Goal: Transaction & Acquisition: Book appointment/travel/reservation

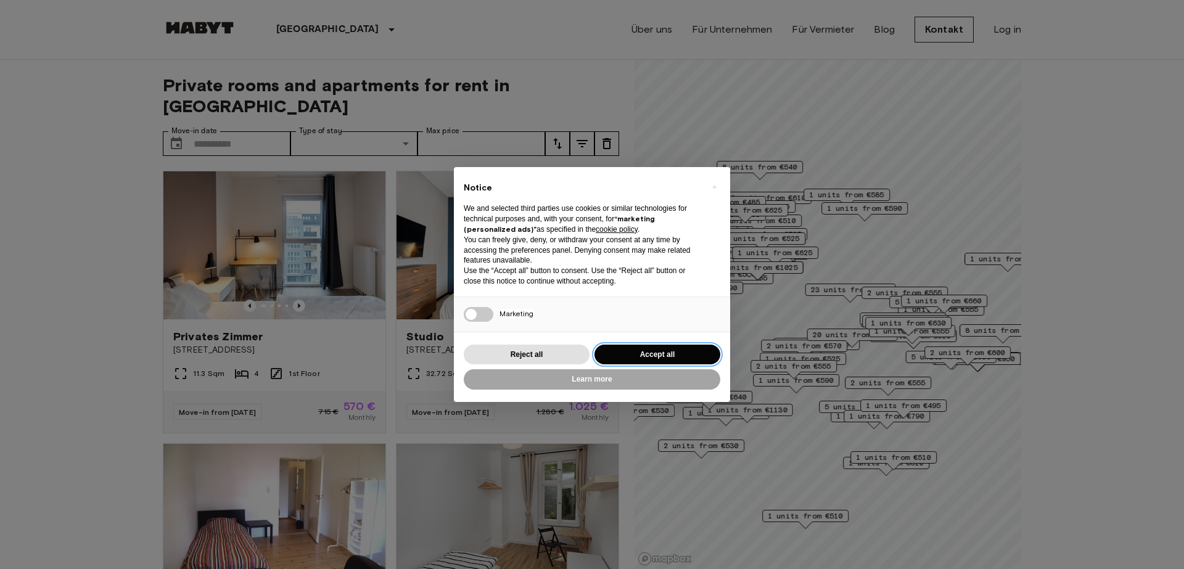
click at [659, 356] on button "Accept all" at bounding box center [657, 355] width 126 height 20
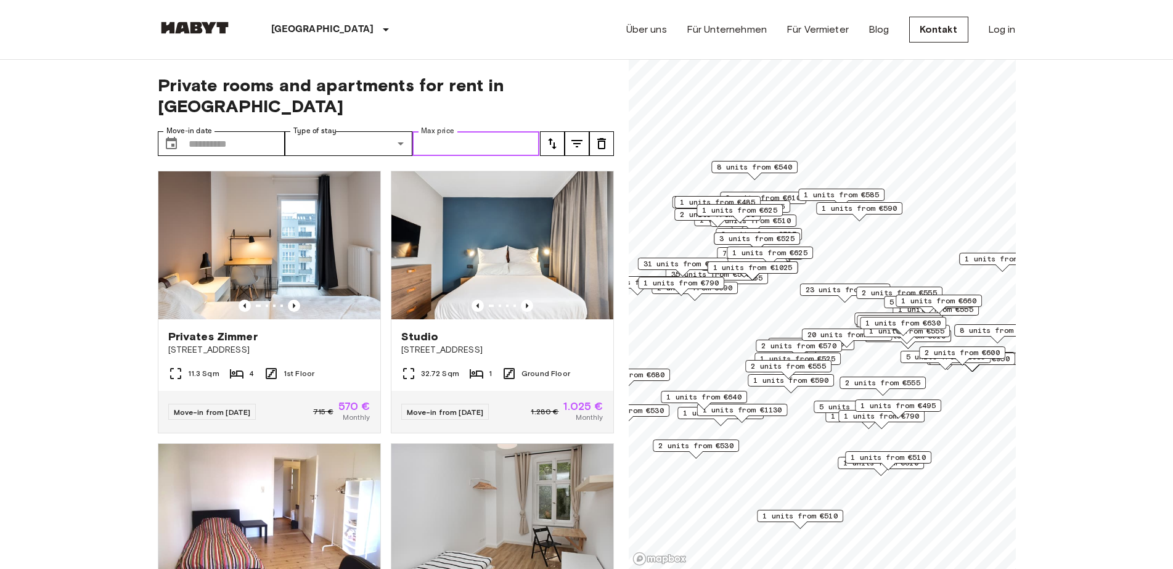
click at [442, 131] on input "Max price" at bounding box center [476, 143] width 128 height 25
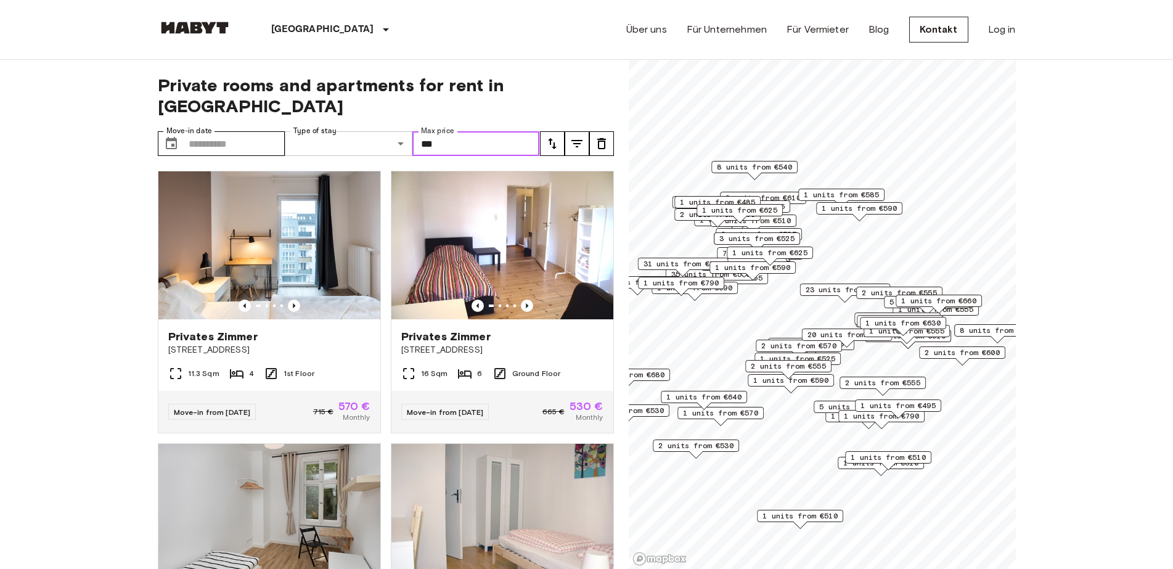
type input "***"
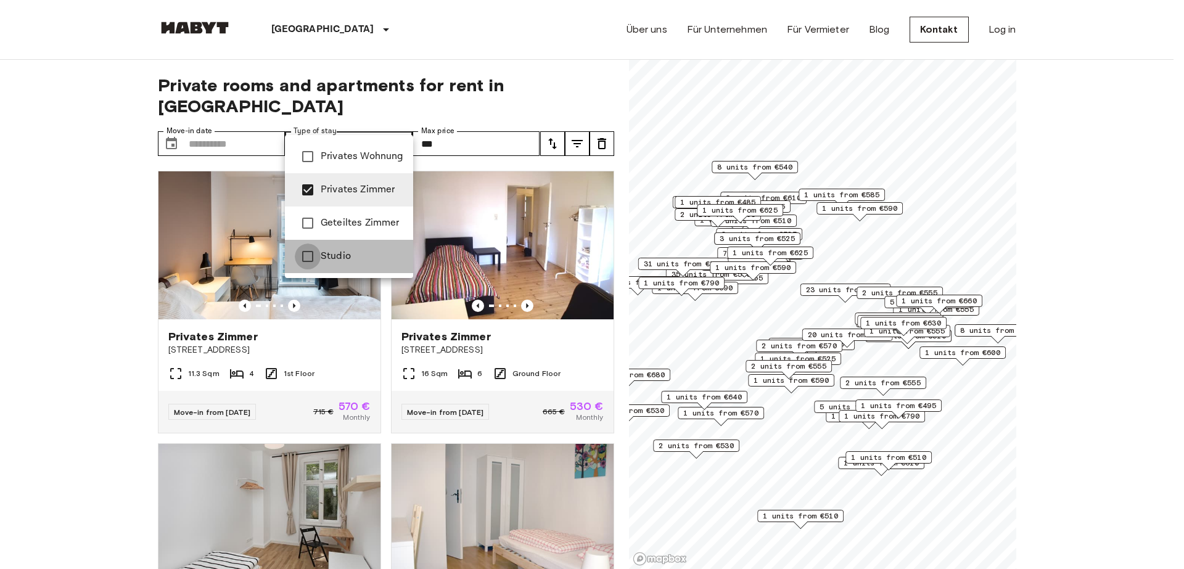
type input "**********"
click at [211, 121] on div at bounding box center [592, 284] width 1184 height 569
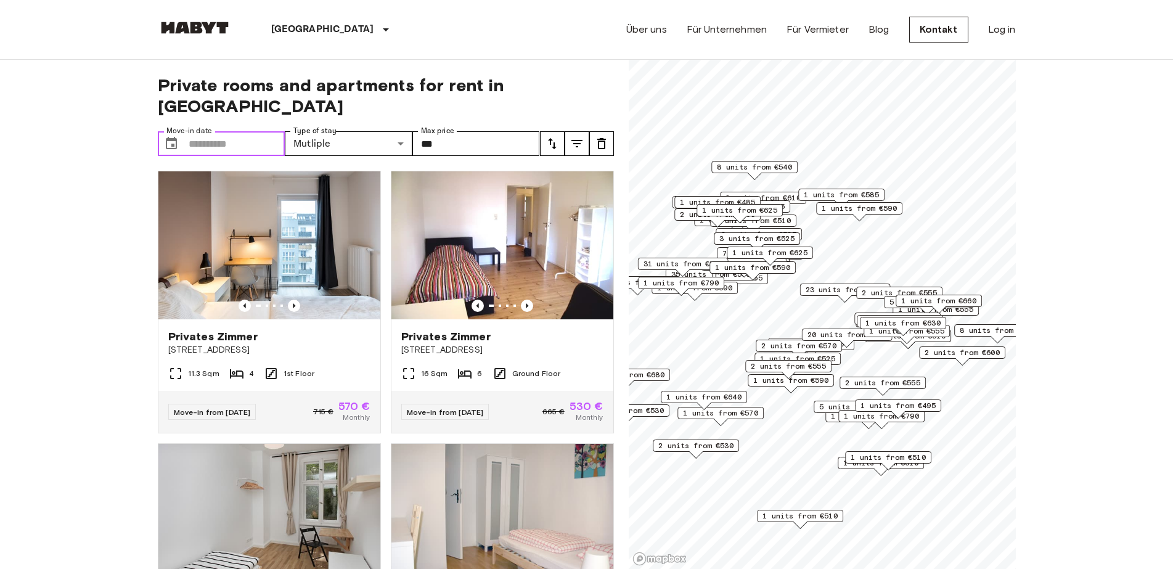
click at [211, 131] on input "Move-in date" at bounding box center [237, 143] width 97 height 25
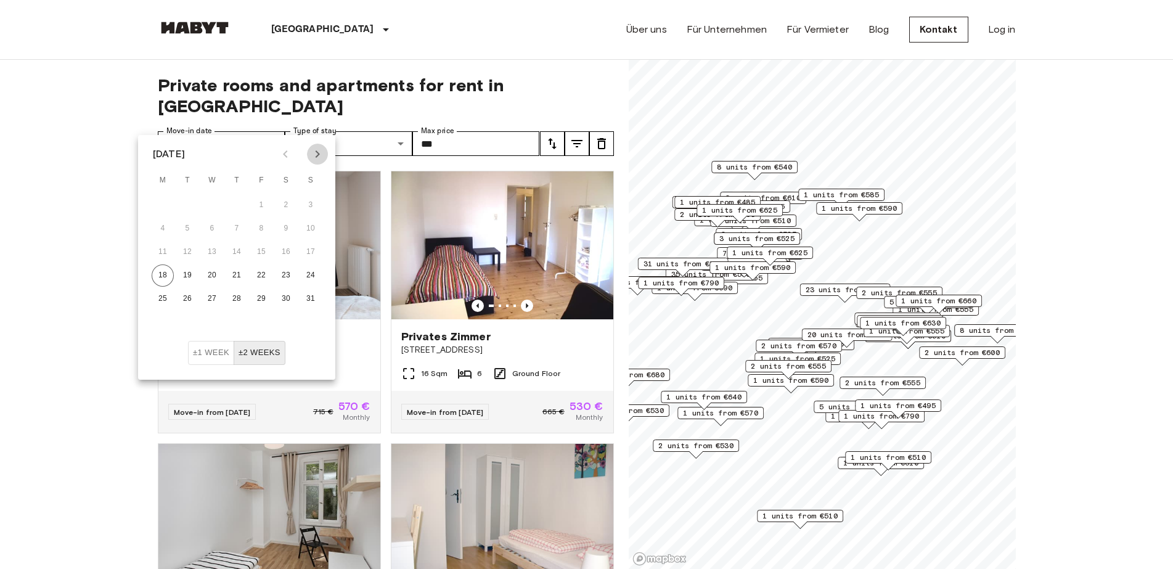
click at [319, 154] on icon "Next month" at bounding box center [318, 153] width 4 height 7
click at [213, 203] on button "1" at bounding box center [212, 205] width 22 height 22
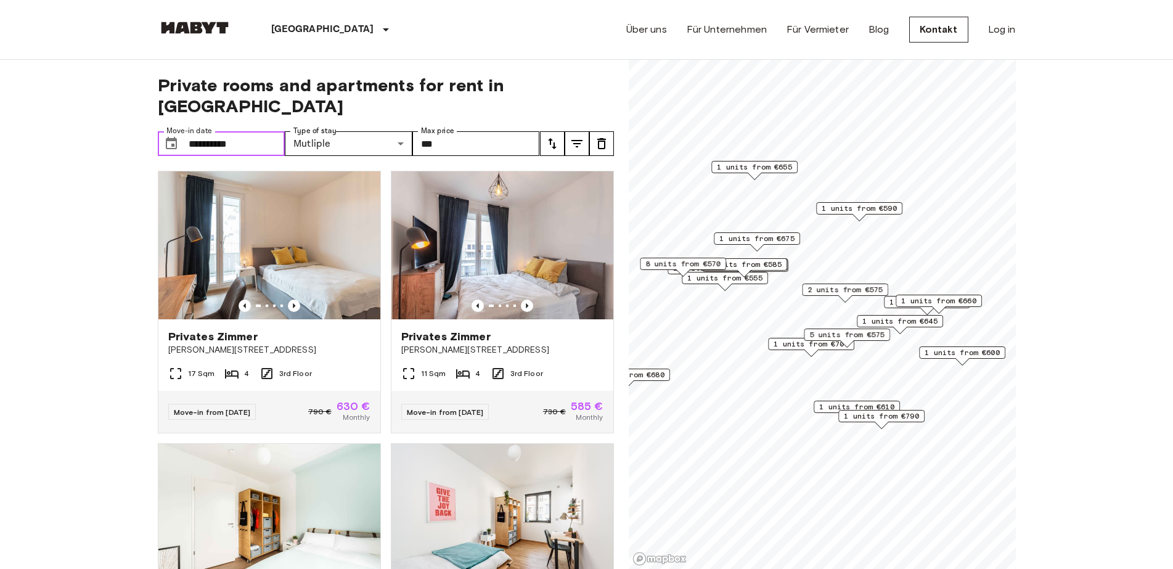
click at [245, 131] on input "**********" at bounding box center [237, 143] width 97 height 25
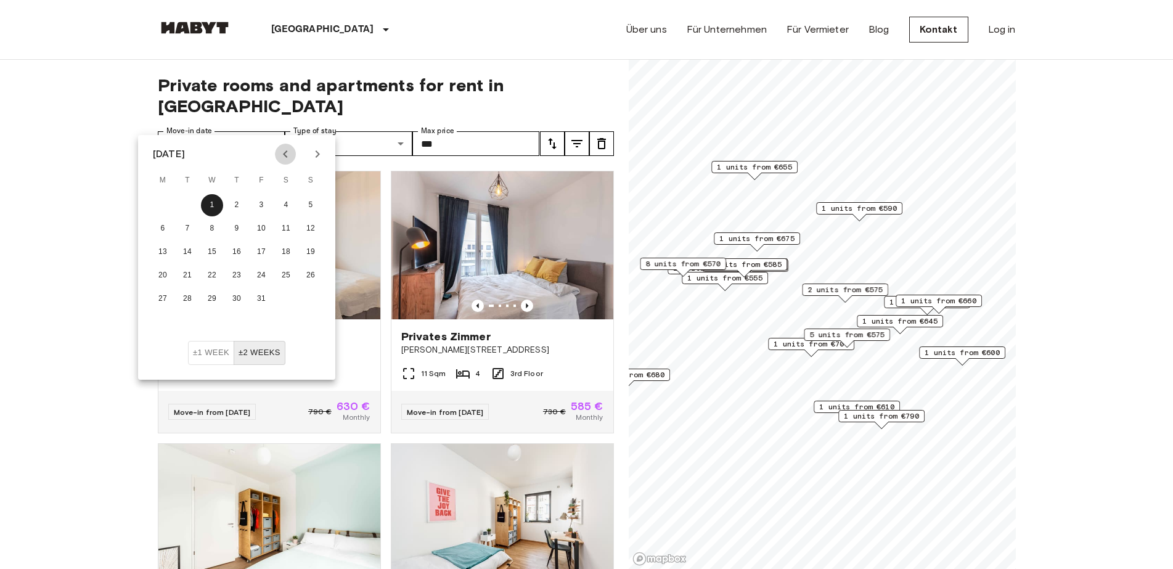
click at [286, 155] on icon "Previous month" at bounding box center [285, 154] width 15 height 15
click at [165, 250] on button "15" at bounding box center [163, 252] width 22 height 22
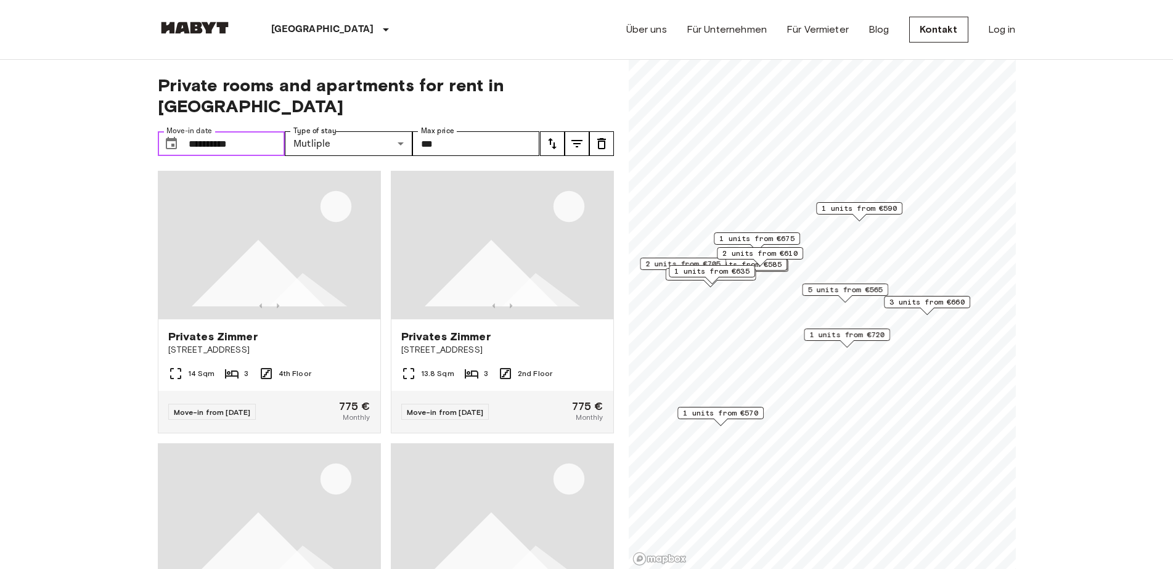
type input "**********"
click at [262, 131] on input "**********" at bounding box center [237, 143] width 97 height 25
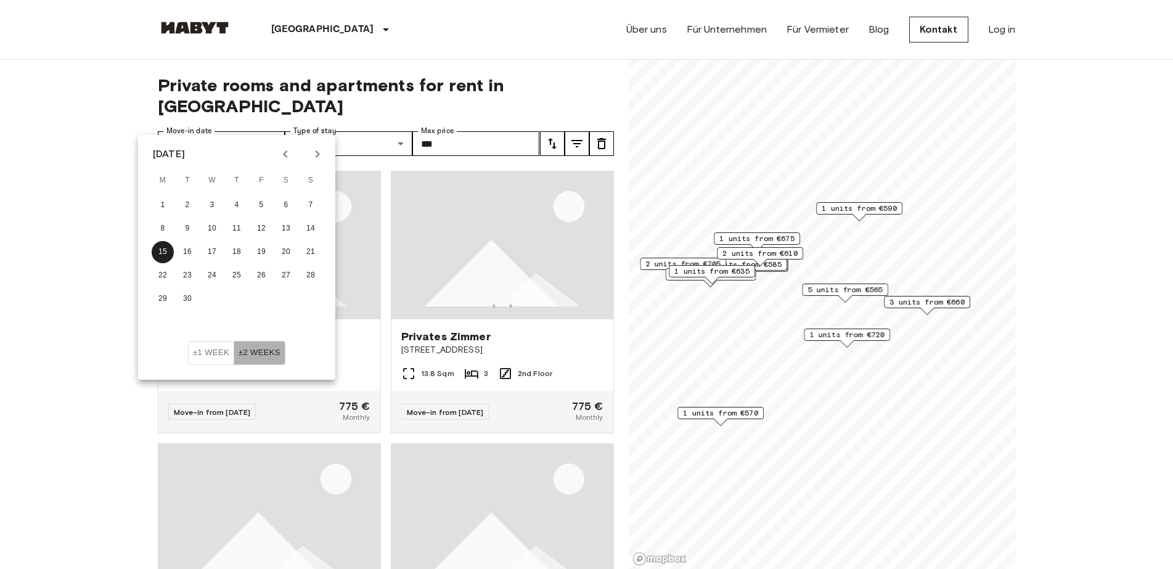
click at [264, 354] on button "±2 weeks" at bounding box center [260, 353] width 52 height 24
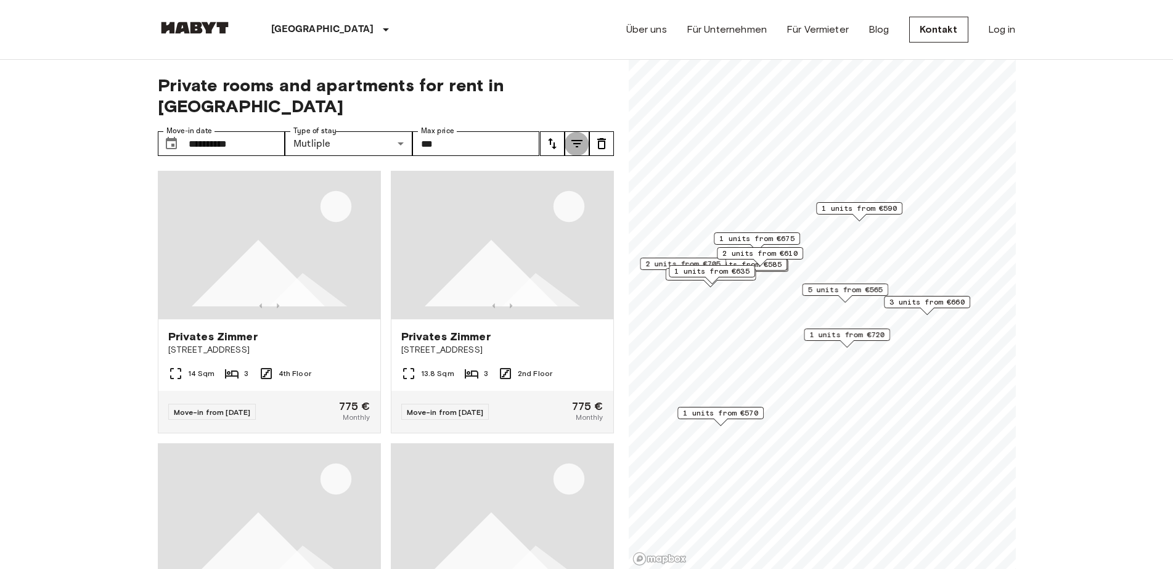
click at [574, 136] on icon "tune" at bounding box center [577, 143] width 15 height 15
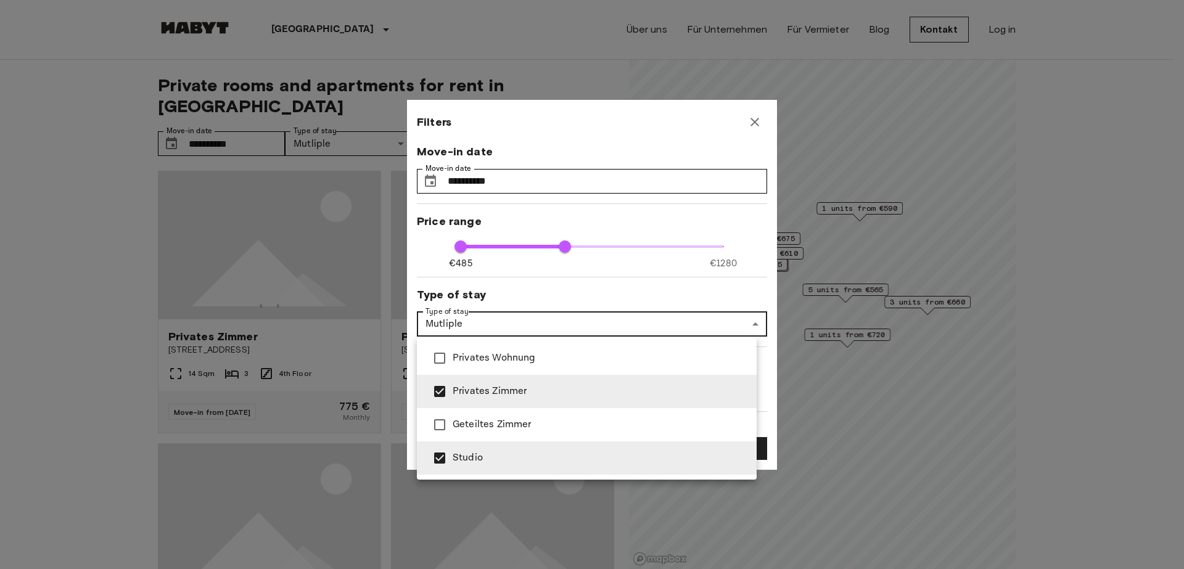
click at [747, 324] on div at bounding box center [592, 284] width 1184 height 569
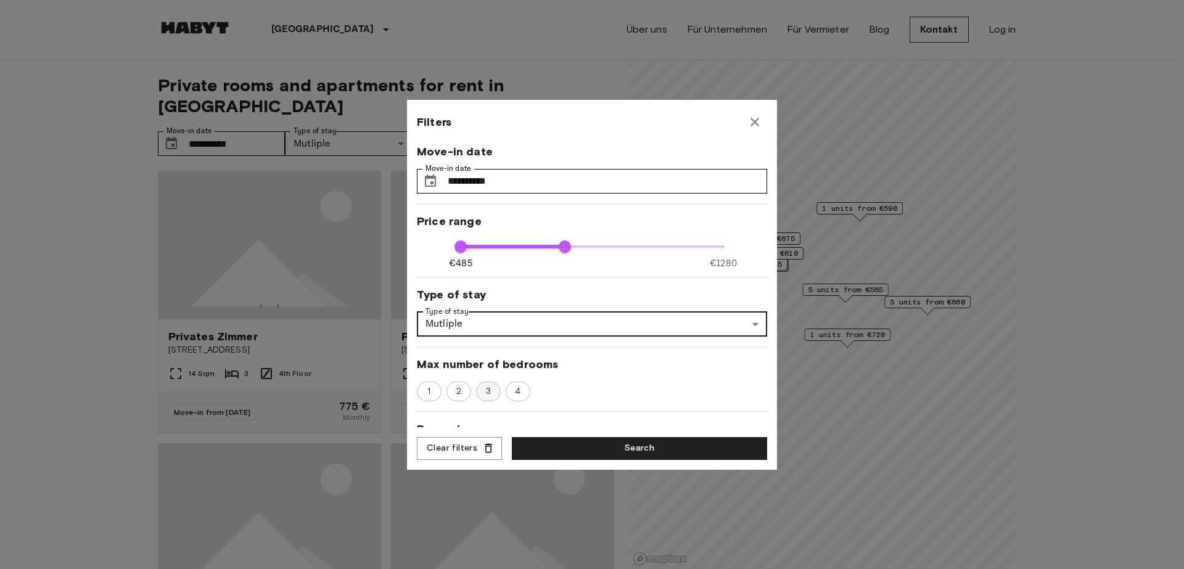
click at [493, 391] on span "3" at bounding box center [488, 391] width 18 height 12
type input "***"
type input "**"
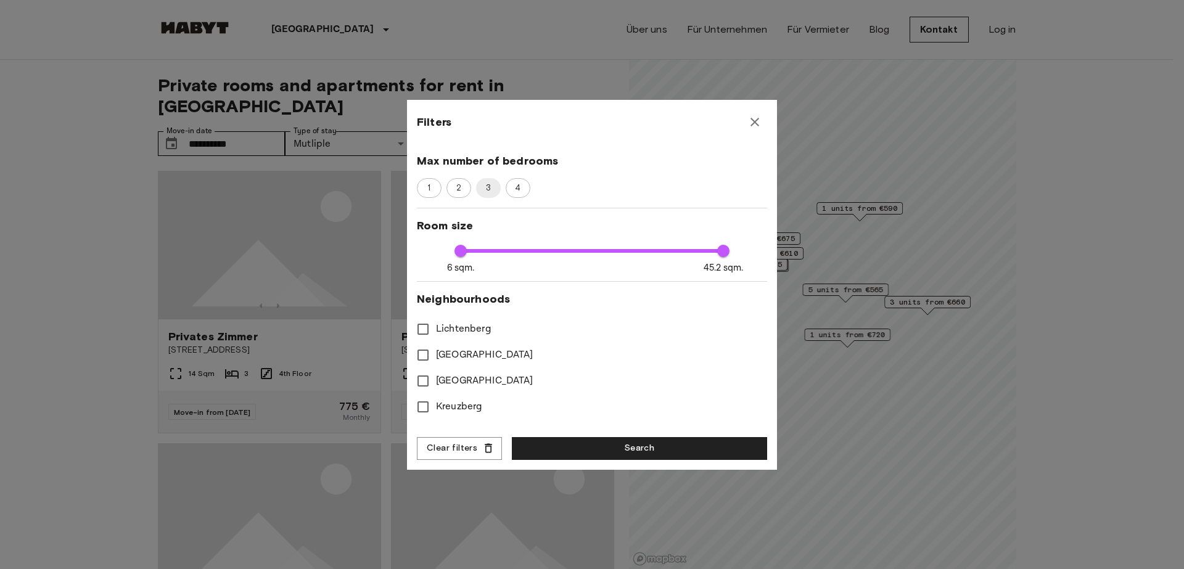
scroll to position [239, 0]
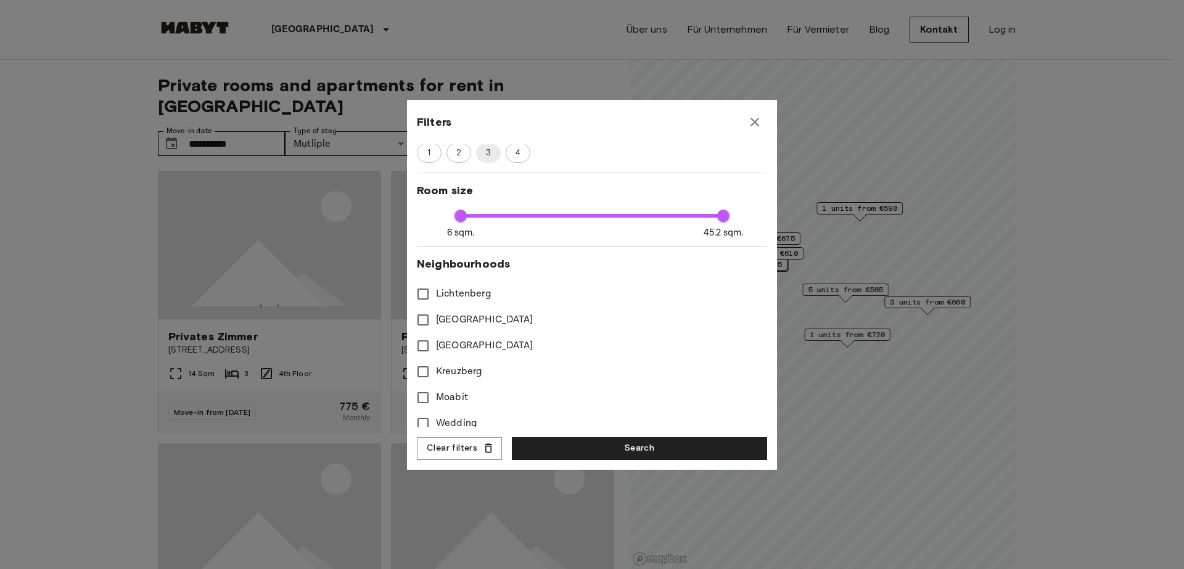
click at [753, 414] on div "[PERSON_NAME] Rummelsburg [GEOGRAPHIC_DATA] Kreuzberg Moabit Wedding [GEOGRAPHI…" at bounding box center [592, 501] width 350 height 440
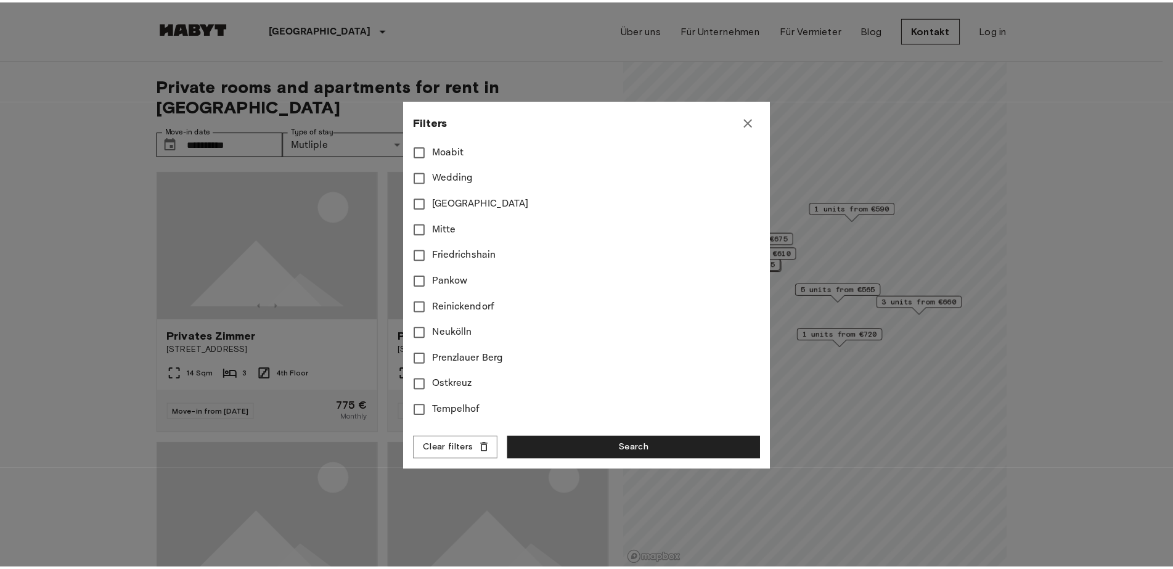
scroll to position [543, 0]
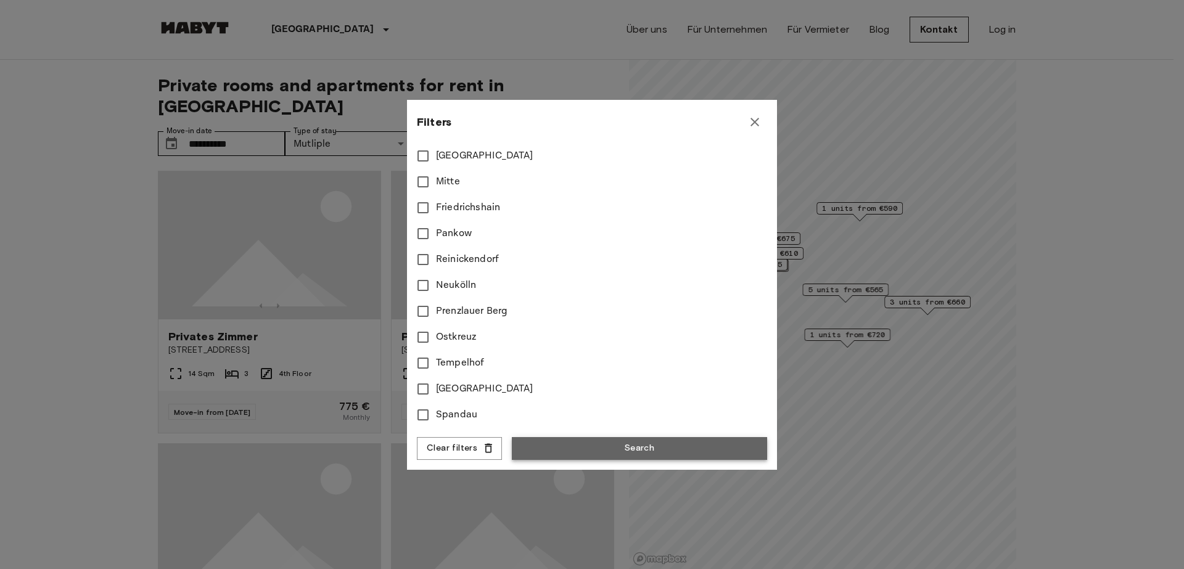
click at [642, 444] on button "Search" at bounding box center [639, 448] width 255 height 23
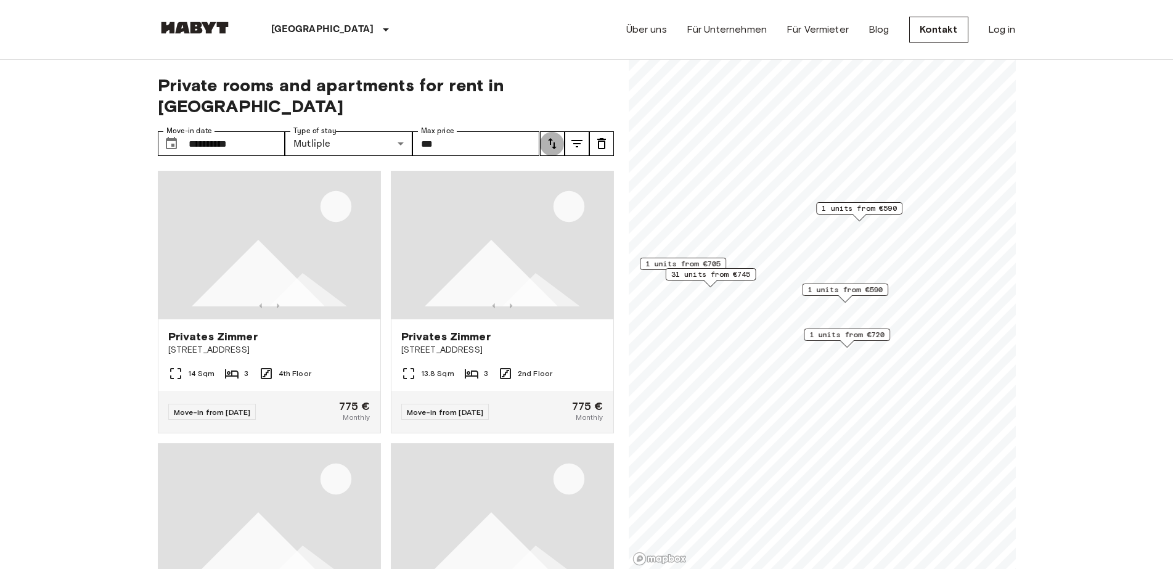
click at [549, 136] on icon "tune" at bounding box center [552, 143] width 15 height 15
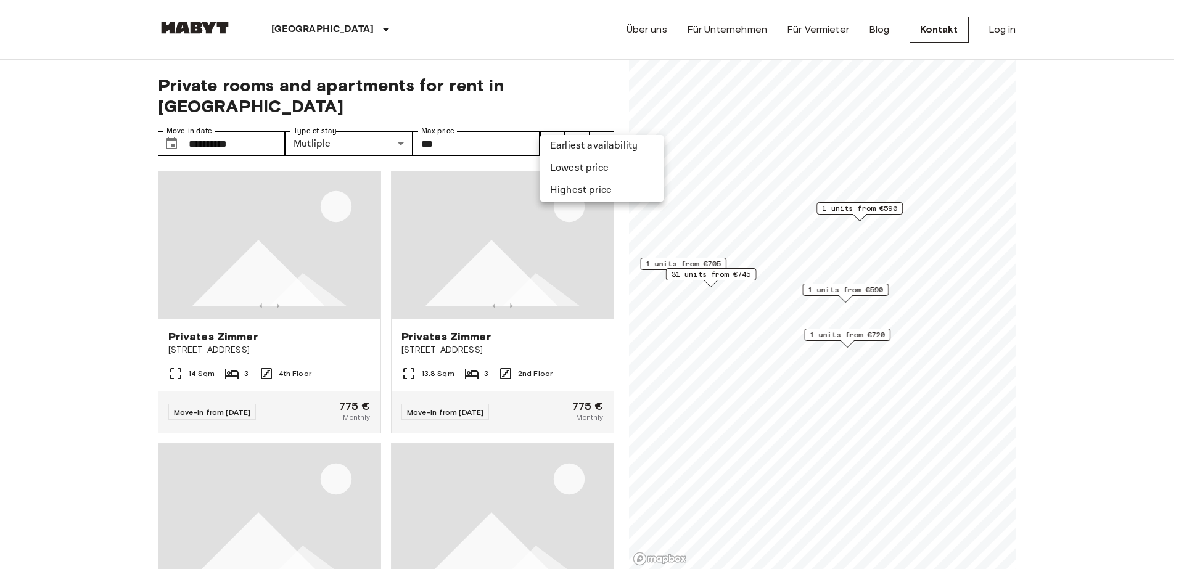
click at [83, 248] on div at bounding box center [592, 284] width 1184 height 569
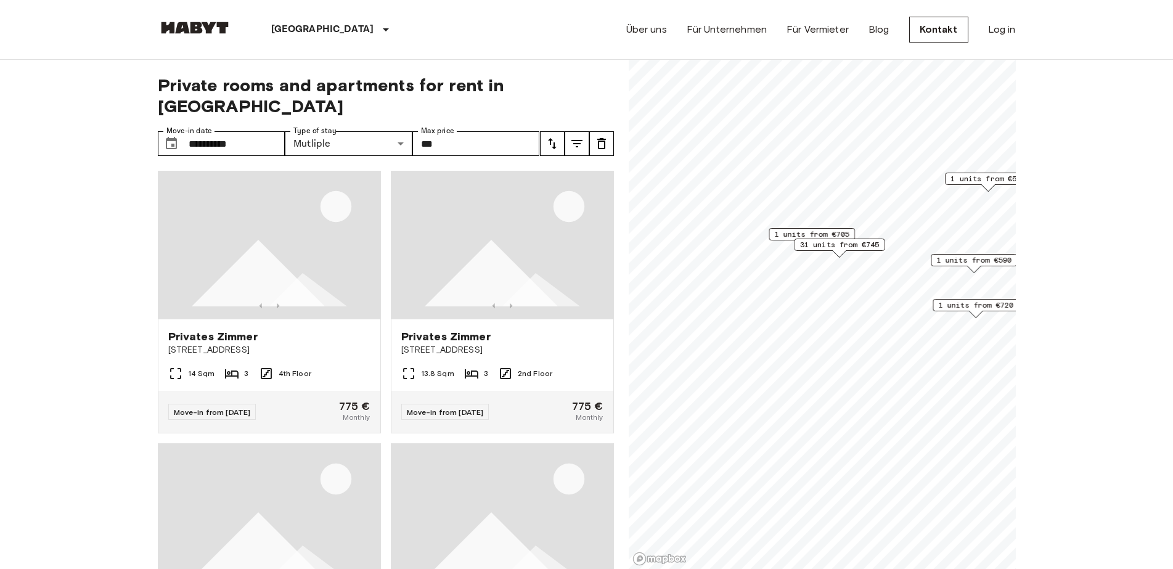
click at [953, 305] on span "1 units from €720" at bounding box center [975, 305] width 75 height 11
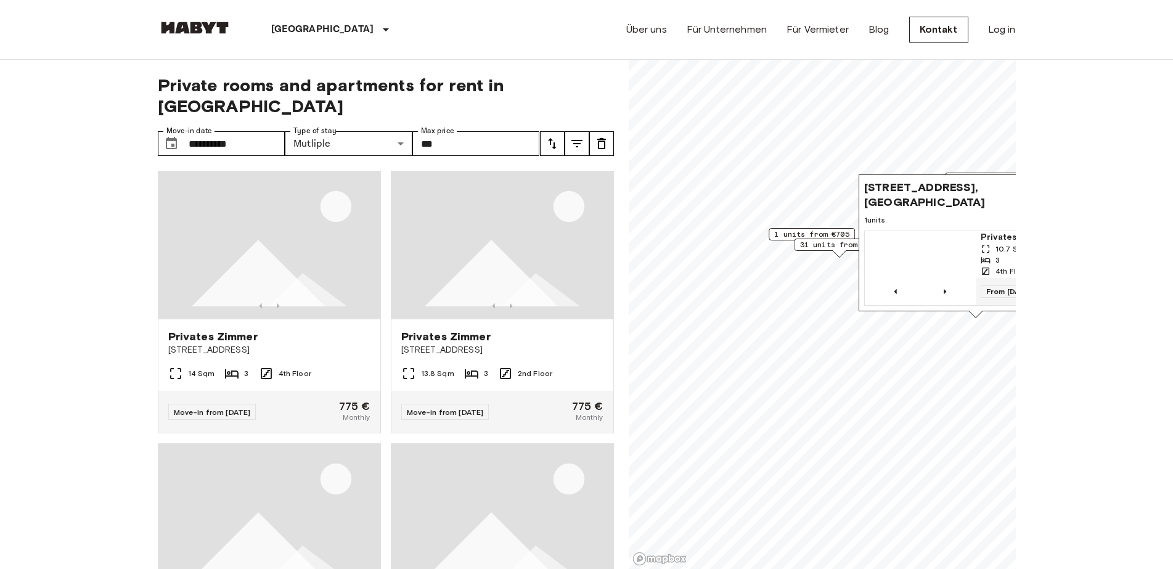
click at [950, 231] on img "Map marker" at bounding box center [920, 268] width 111 height 74
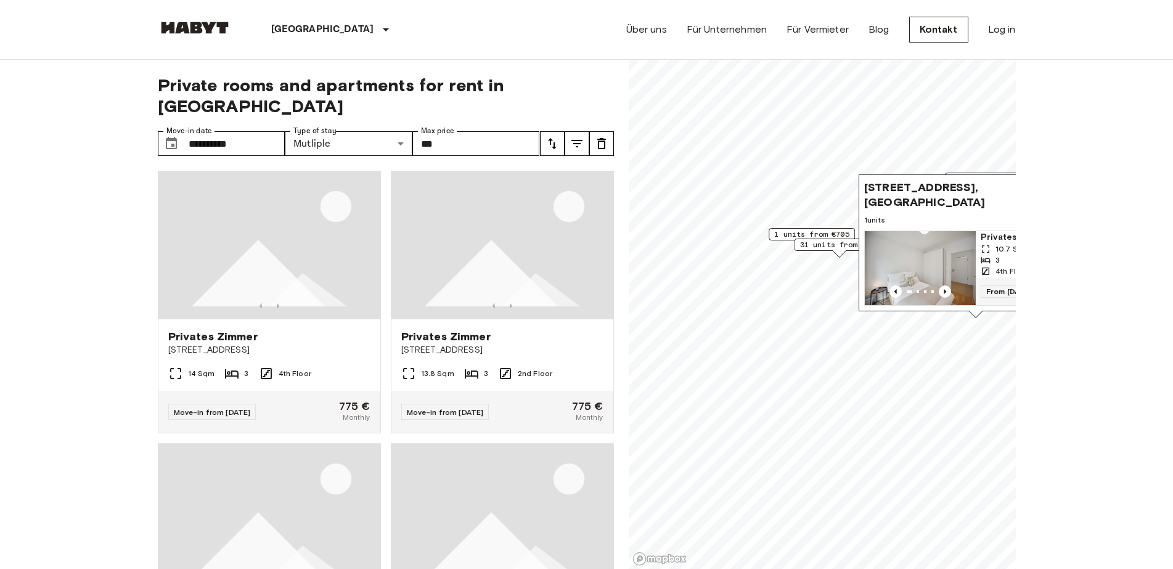
click at [813, 246] on span "31 units from €745" at bounding box center [840, 244] width 80 height 11
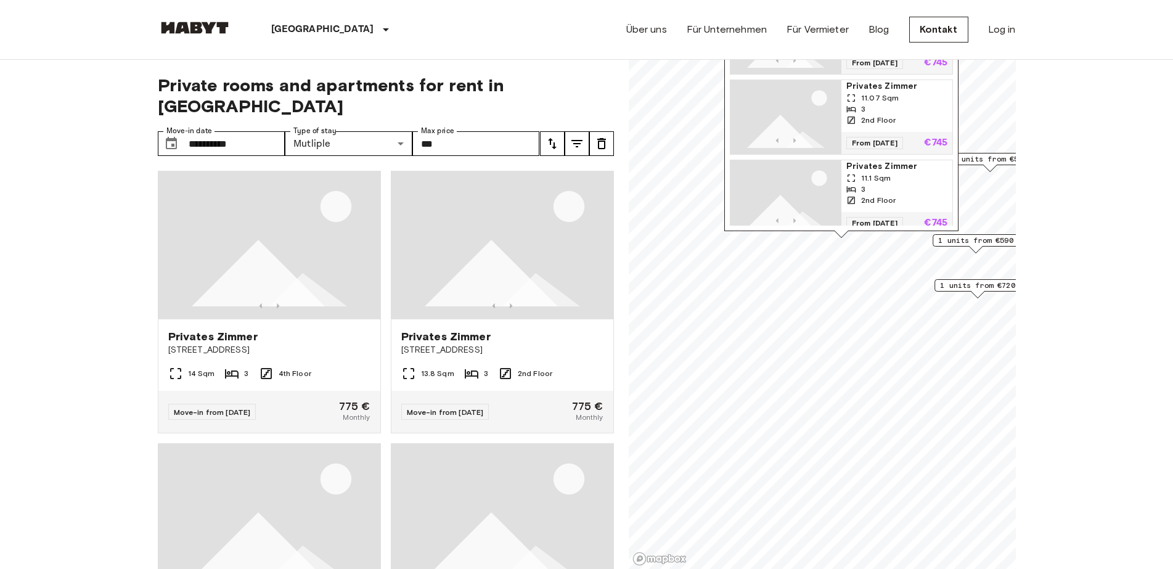
drag, startPoint x: 944, startPoint y: 229, endPoint x: 946, endPoint y: 204, distance: 24.7
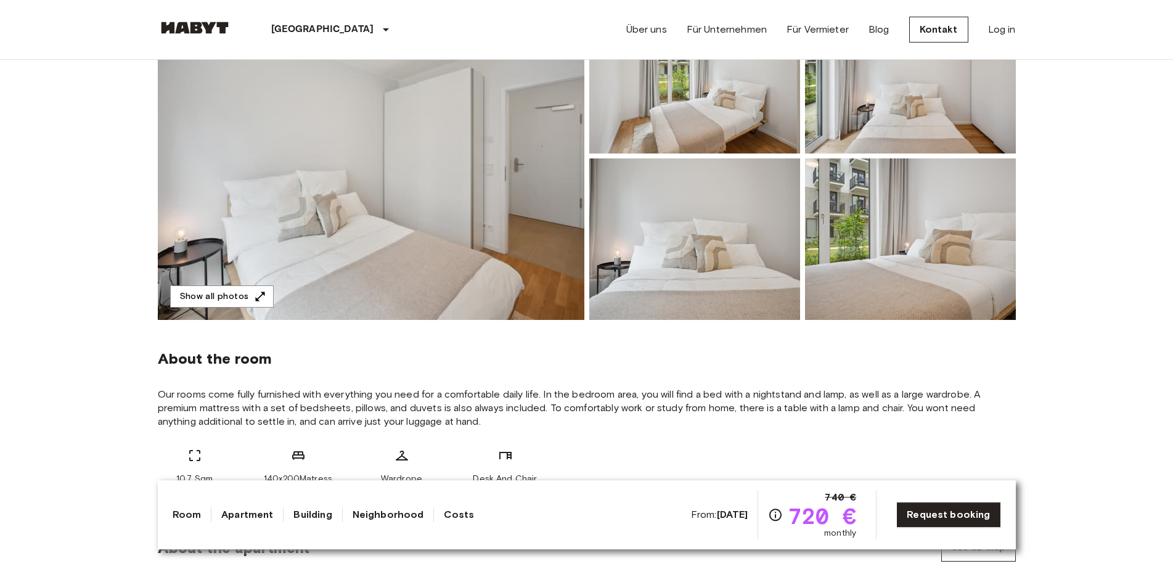
scroll to position [176, 0]
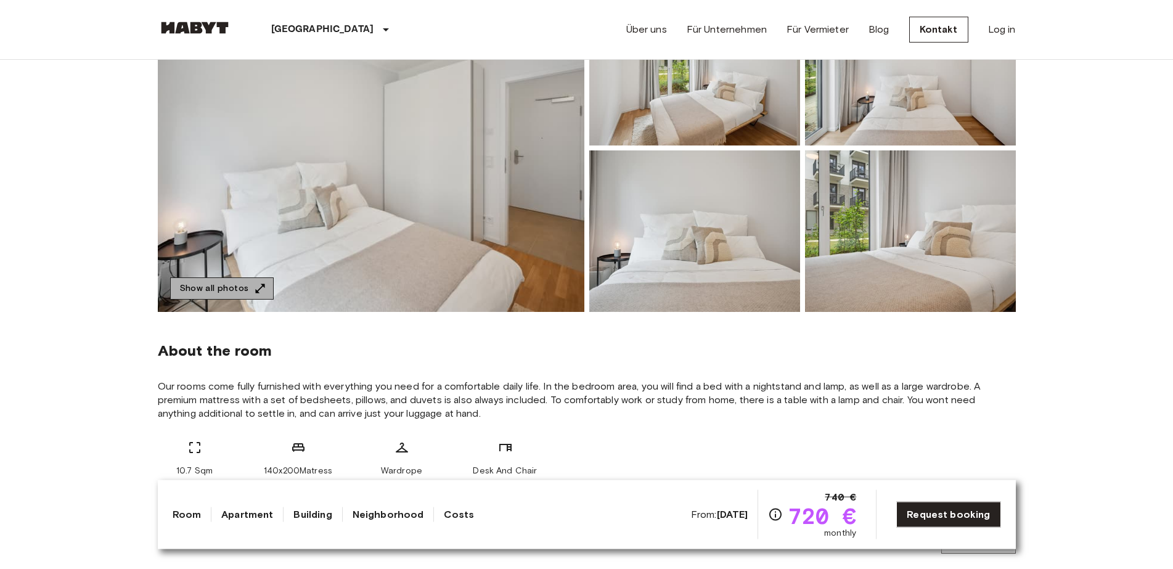
click at [227, 280] on button "Show all photos" at bounding box center [222, 288] width 104 height 23
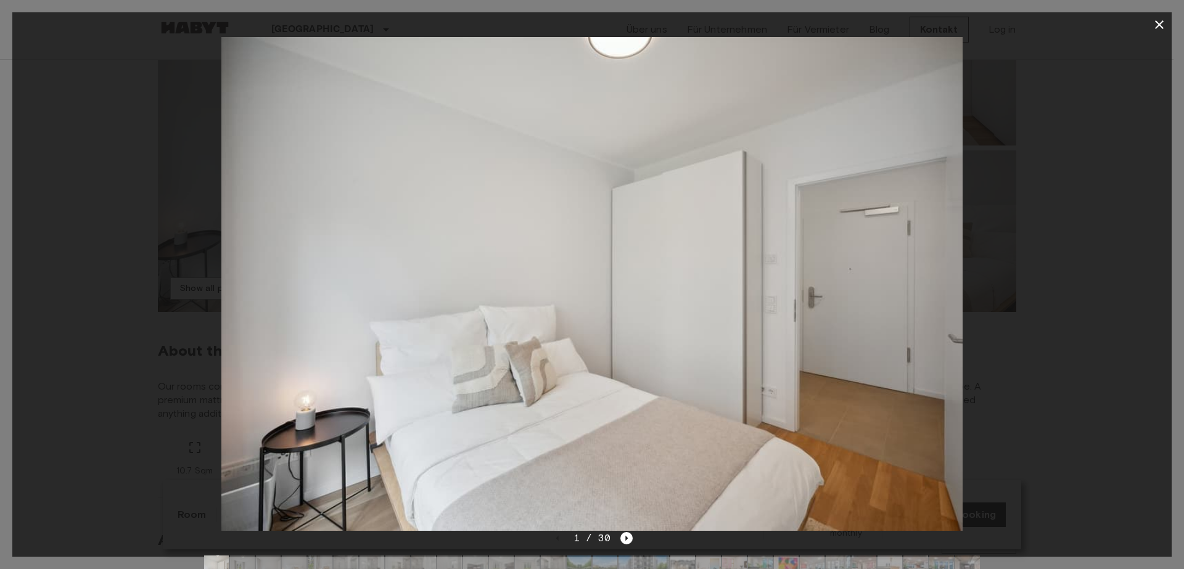
click at [1015, 323] on div at bounding box center [591, 284] width 1159 height 494
click at [626, 542] on icon "Next image" at bounding box center [626, 538] width 12 height 12
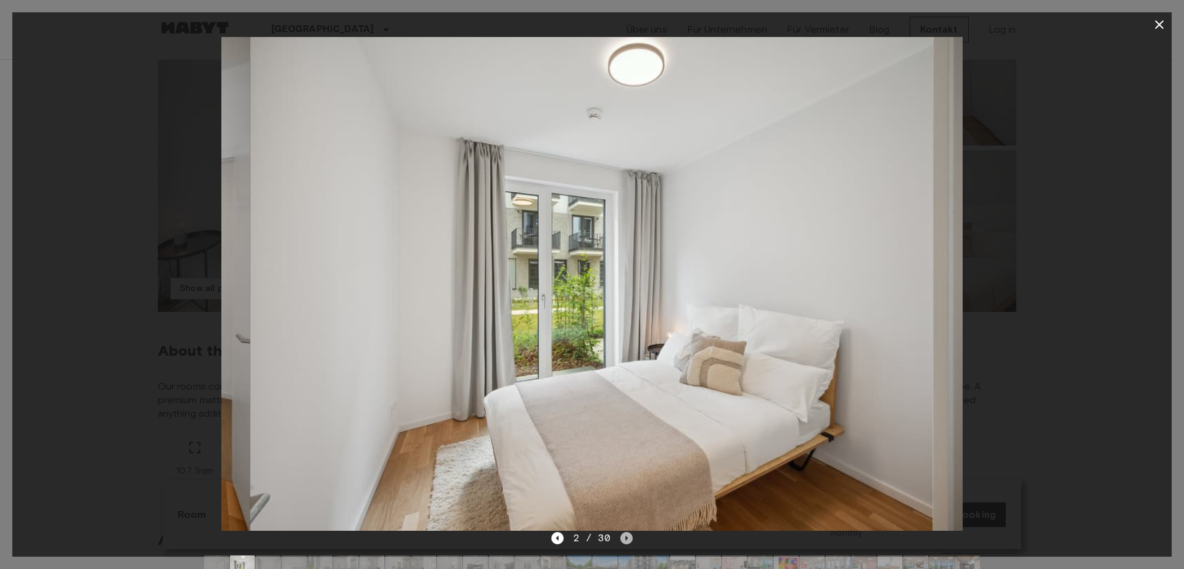
click at [626, 542] on icon "Next image" at bounding box center [626, 538] width 12 height 12
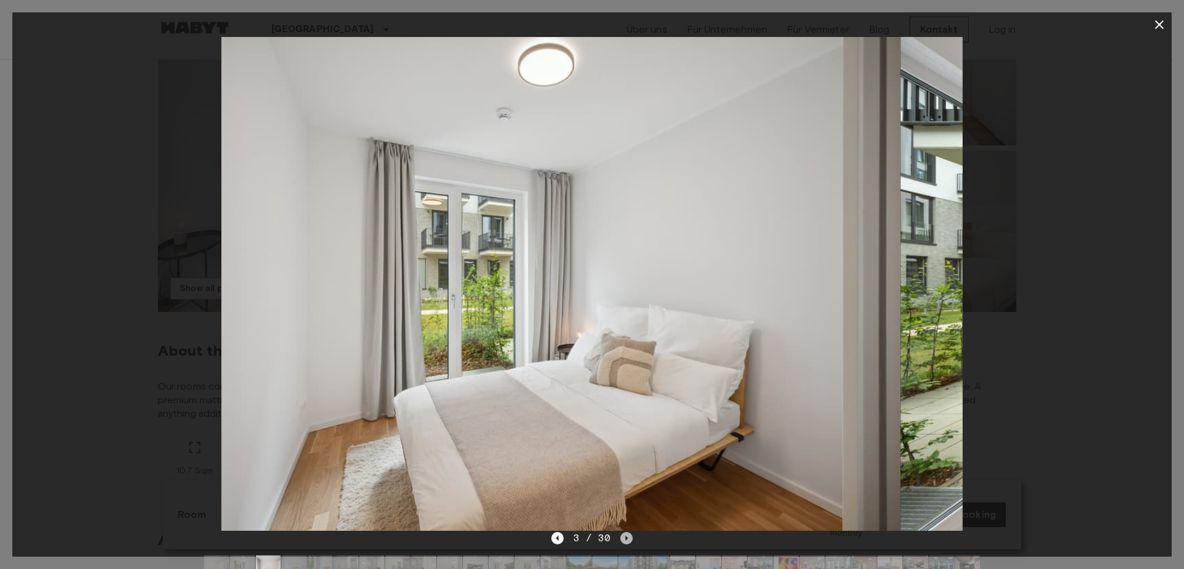
click at [626, 542] on icon "Next image" at bounding box center [626, 538] width 12 height 12
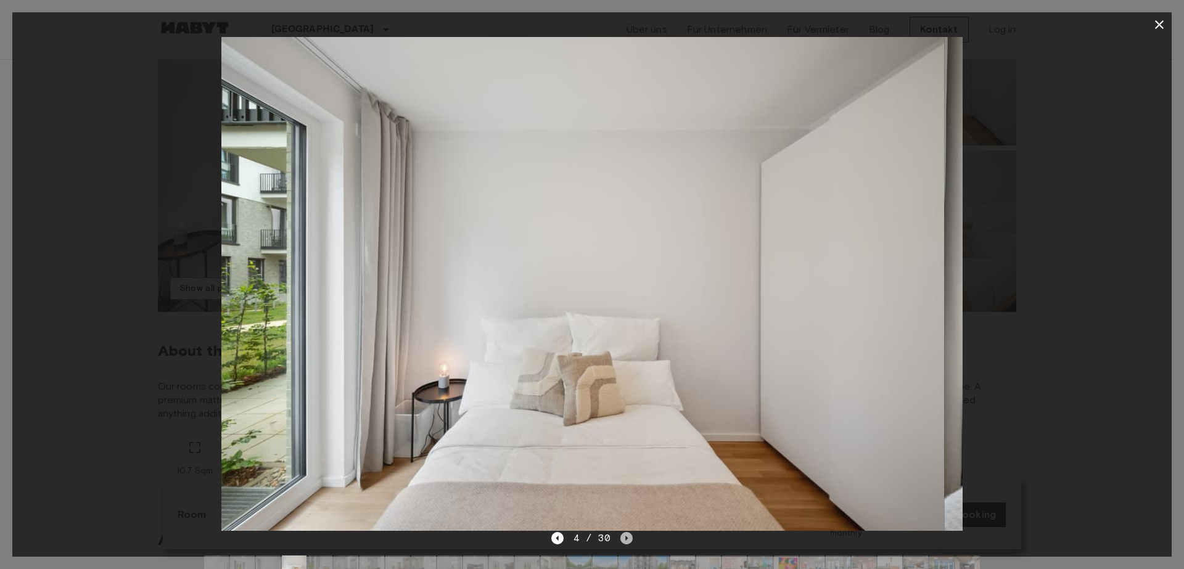
click at [626, 542] on icon "Next image" at bounding box center [626, 538] width 12 height 12
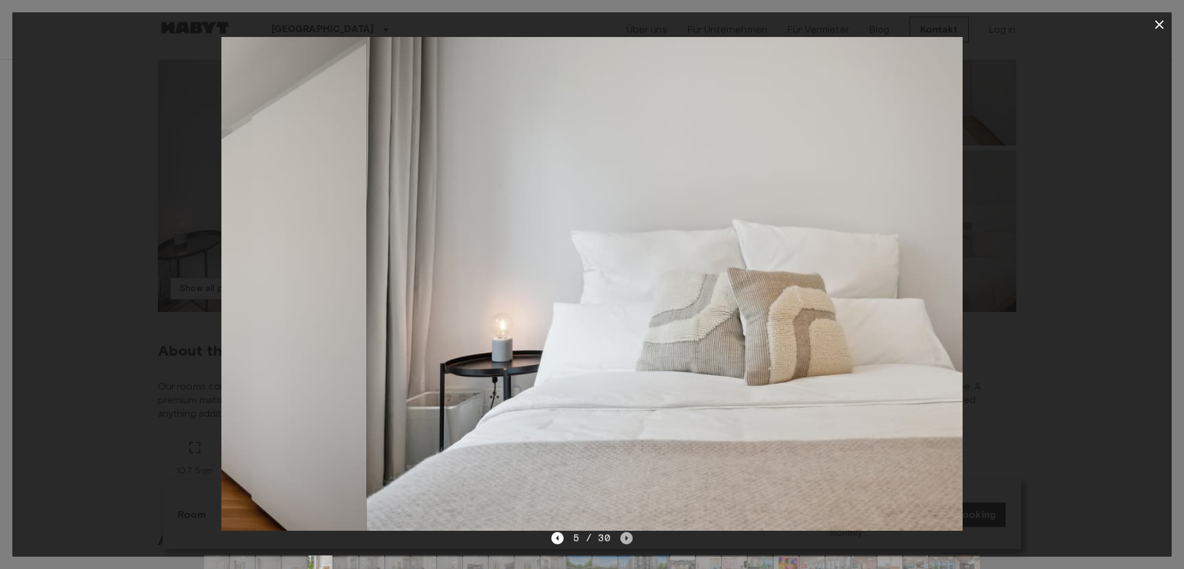
click at [626, 542] on icon "Next image" at bounding box center [626, 538] width 12 height 12
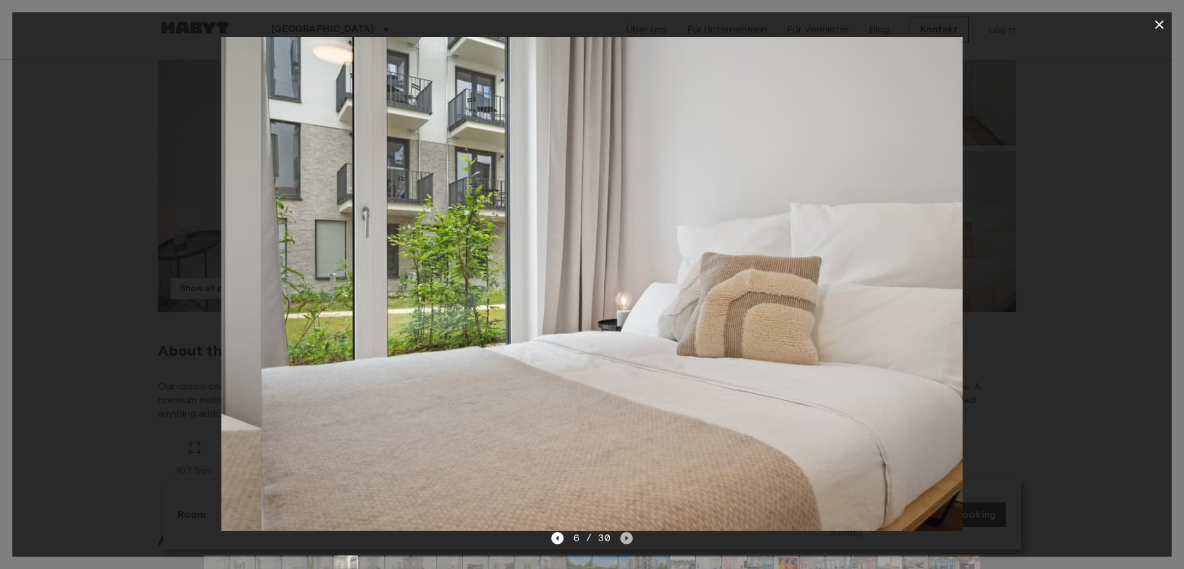
click at [626, 542] on icon "Next image" at bounding box center [626, 538] width 12 height 12
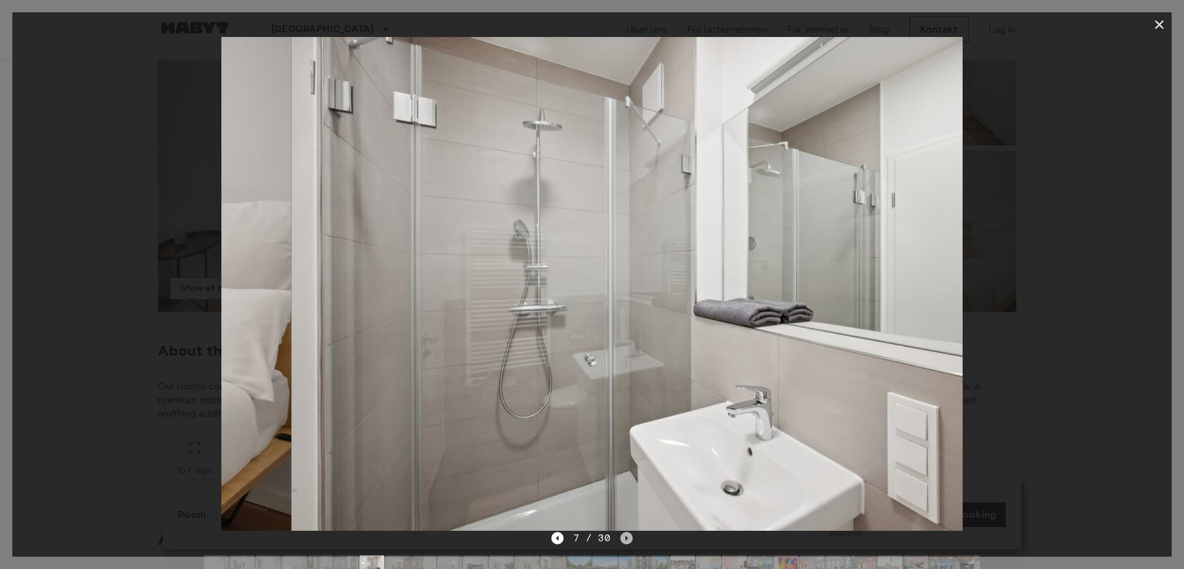
click at [626, 542] on icon "Next image" at bounding box center [626, 538] width 12 height 12
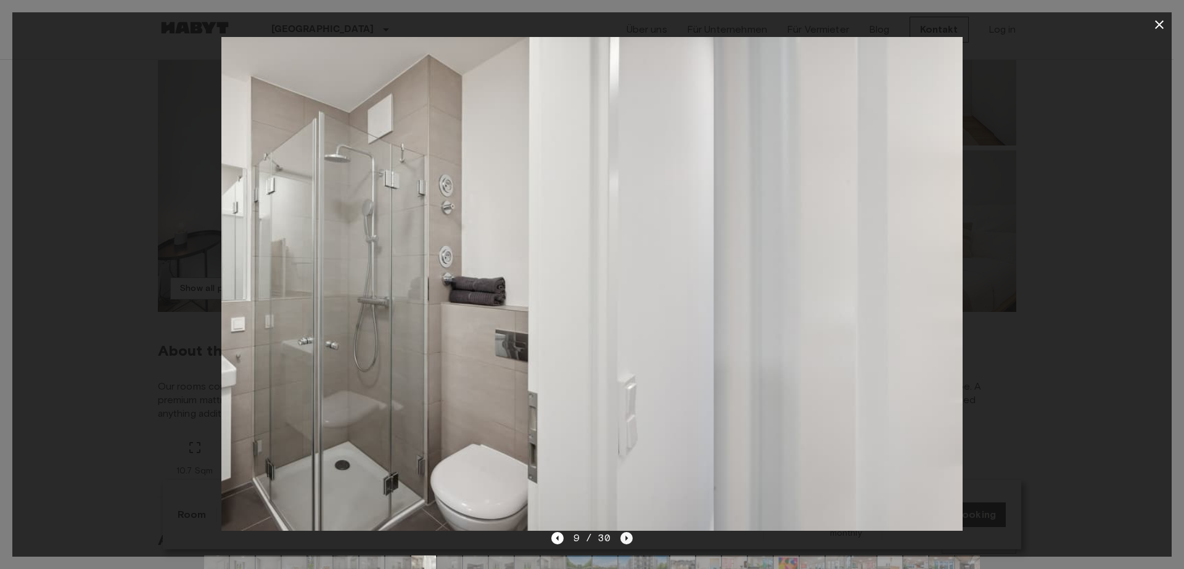
click at [626, 542] on icon "Next image" at bounding box center [626, 538] width 12 height 12
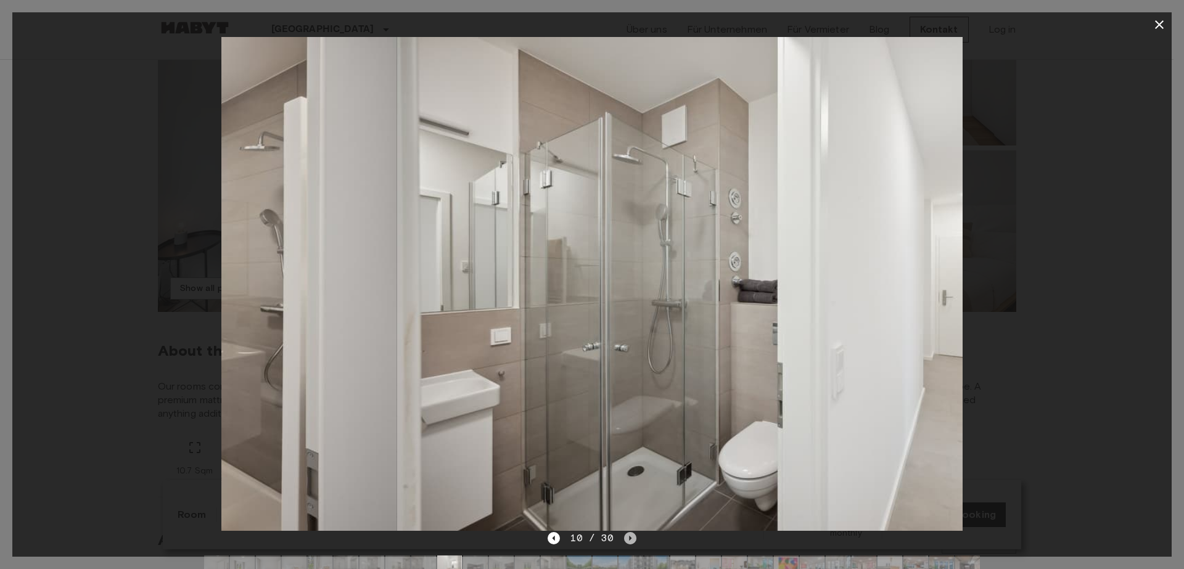
click at [626, 542] on icon "Next image" at bounding box center [630, 538] width 12 height 12
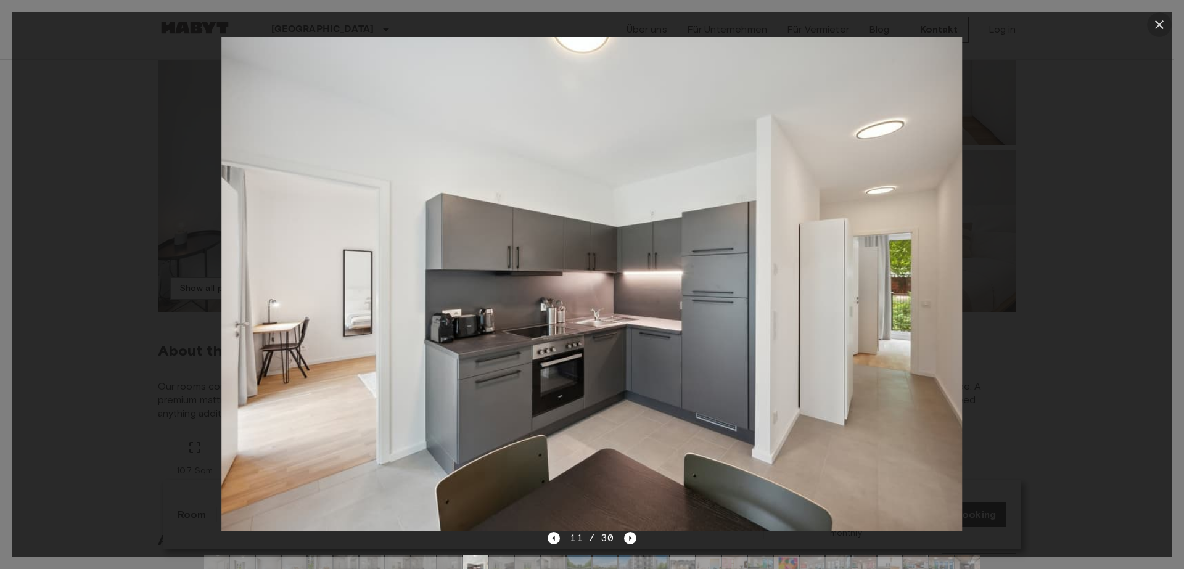
click at [1158, 25] on icon "button" at bounding box center [1159, 24] width 9 height 9
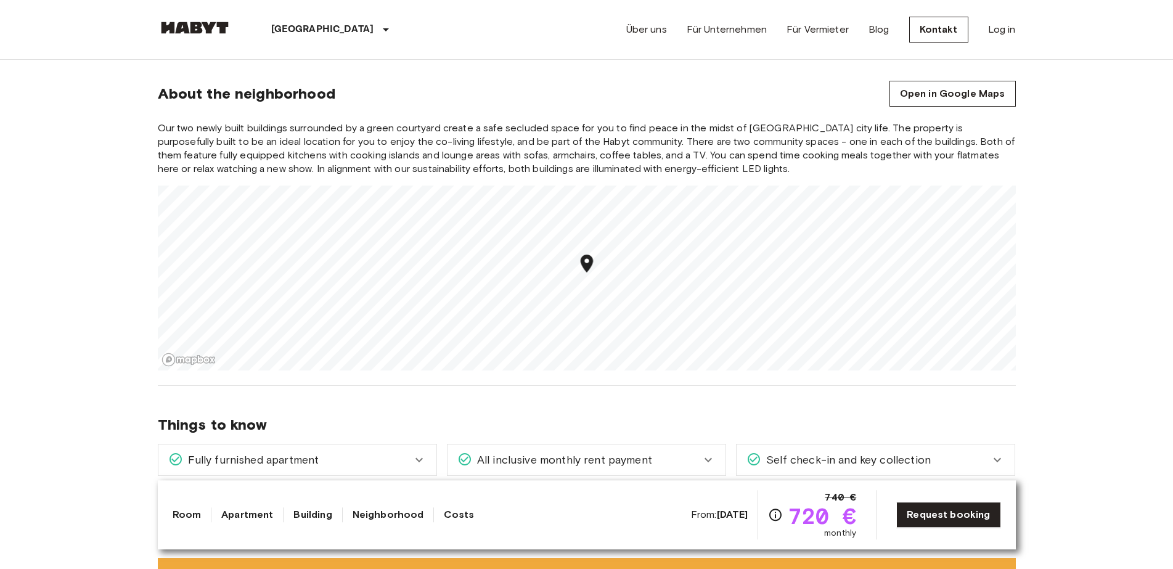
scroll to position [1283, 0]
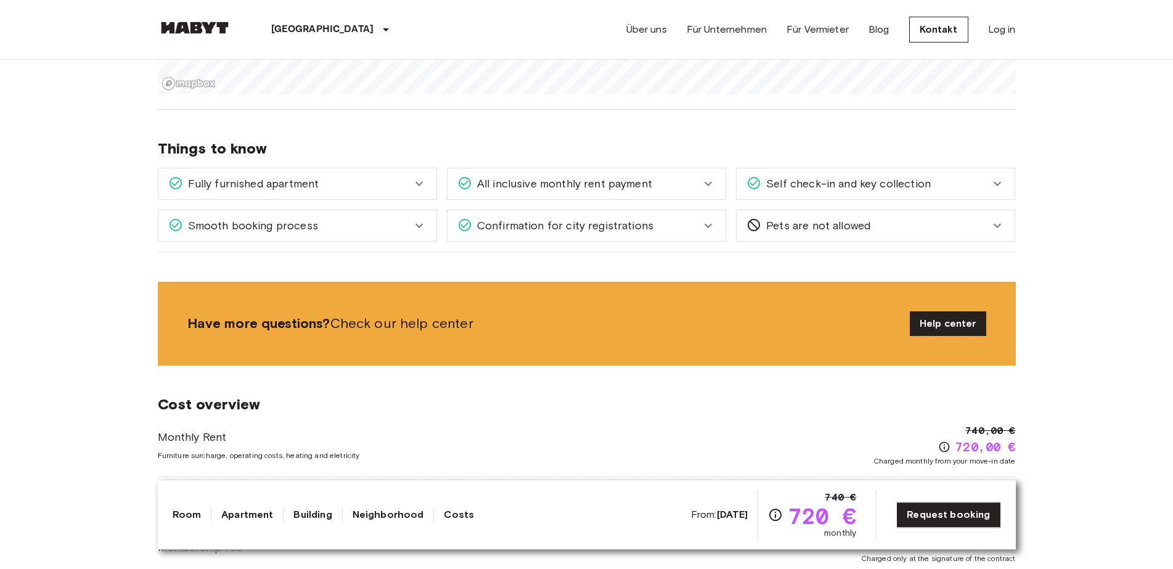
scroll to position [1554, 0]
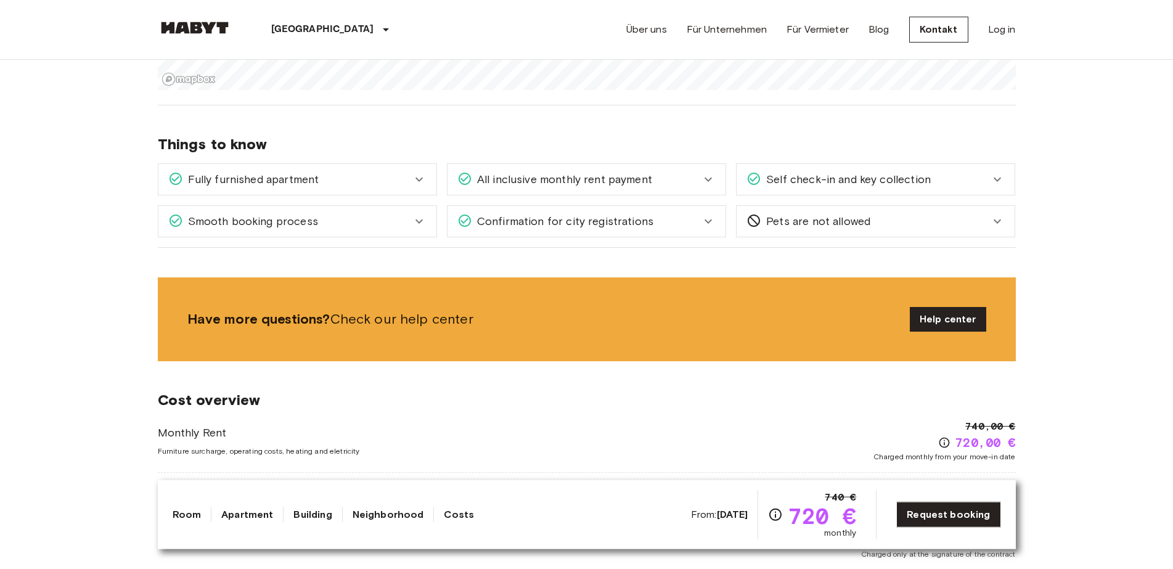
click at [51, 411] on body "Berlin Europa Amsterdam Berlin Brüssel Köln Dusseldorf Frankfurt Graz Hamburg L…" at bounding box center [586, 366] width 1173 height 3840
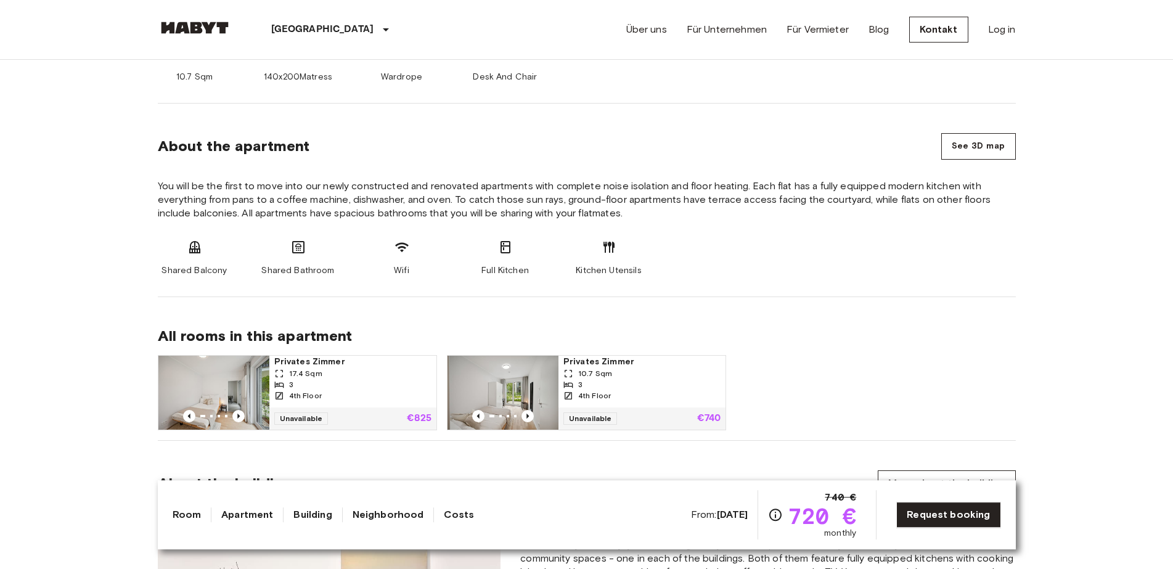
scroll to position [0, 0]
